Goal: Find specific page/section: Find specific page/section

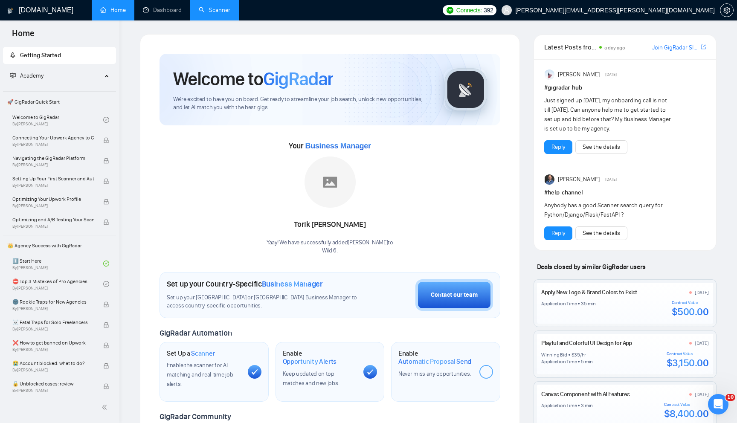
click at [210, 13] on link "Scanner" at bounding box center [215, 9] width 32 height 7
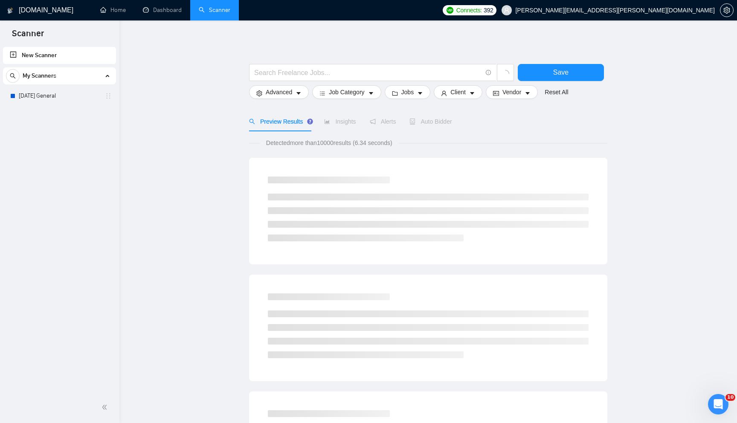
click at [56, 83] on div "My Scanners" at bounding box center [59, 75] width 107 height 17
click at [58, 78] on div "My Scanners" at bounding box center [59, 75] width 107 height 17
click at [52, 99] on link "[DATE] General" at bounding box center [59, 95] width 81 height 17
